Goal: Information Seeking & Learning: Learn about a topic

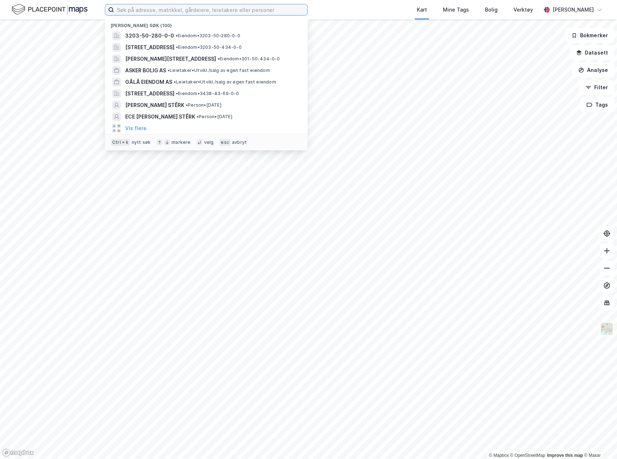
click at [128, 8] on input at bounding box center [210, 9] width 193 height 11
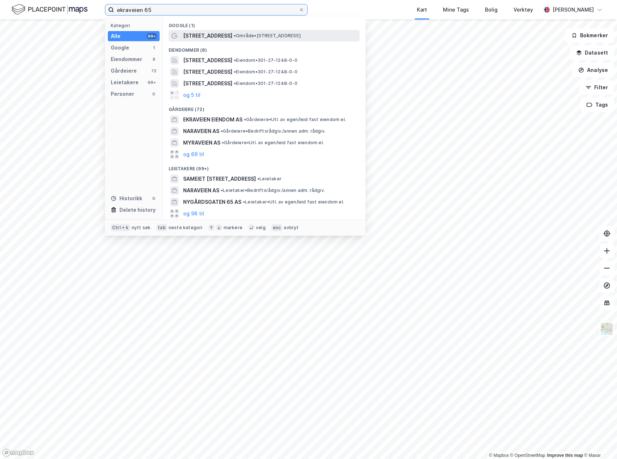
type input "ekraveien 65"
click at [238, 37] on span "• Område • [STREET_ADDRESS]" at bounding box center [267, 36] width 67 height 6
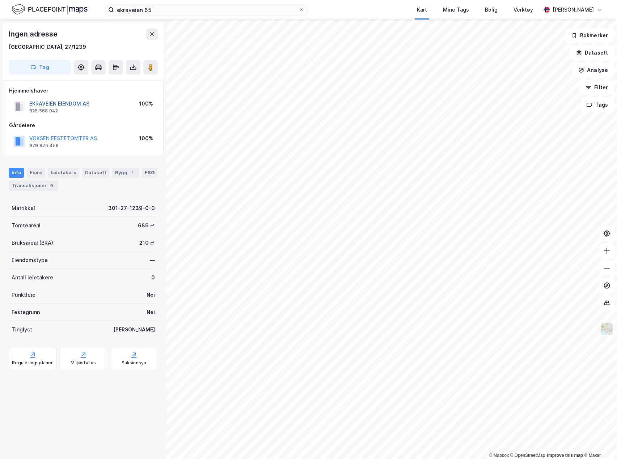
click at [0, 0] on button "EKRAVEIEN EIENDOM AS" at bounding box center [0, 0] width 0 height 0
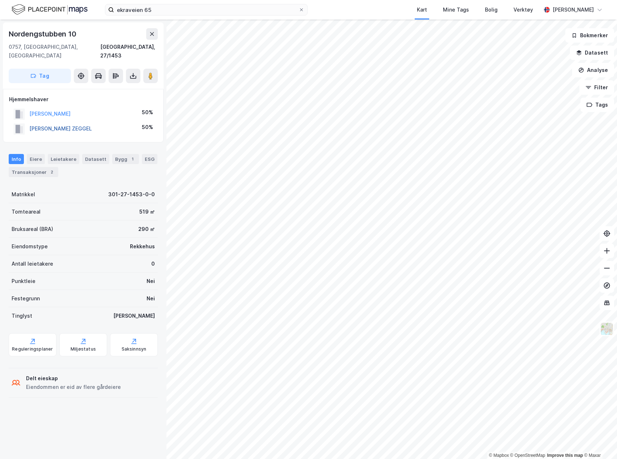
click at [0, 0] on button "[PERSON_NAME] ZEGGEL" at bounding box center [0, 0] width 0 height 0
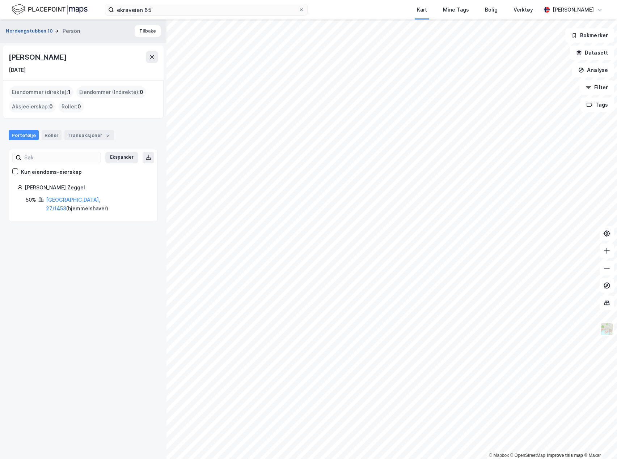
click at [43, 33] on button "Nordengstubben 10" at bounding box center [30, 30] width 48 height 7
